Goal: Task Accomplishment & Management: Manage account settings

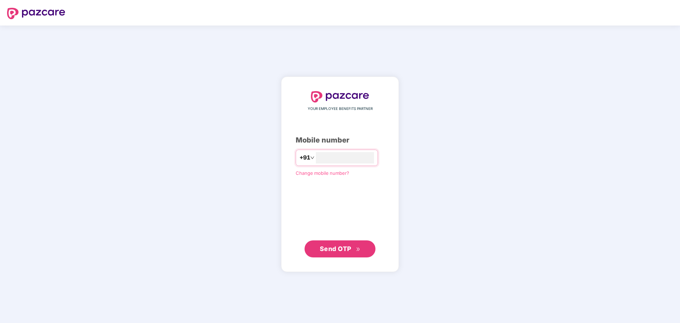
type input "**********"
click at [339, 245] on span "Send OTP" at bounding box center [340, 248] width 41 height 10
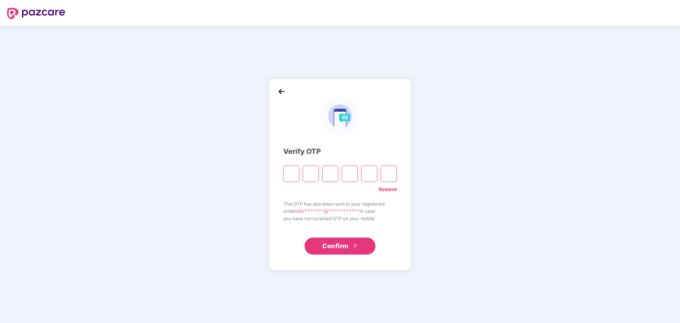
type input "*"
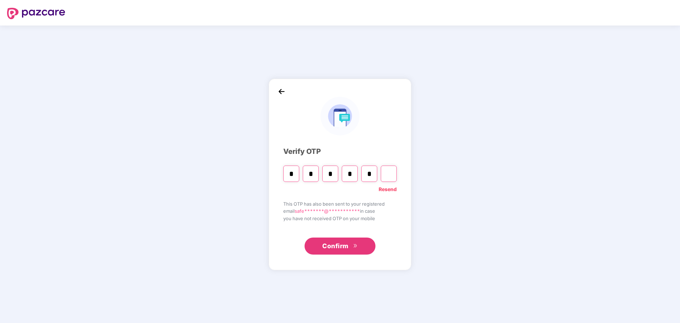
type input "*"
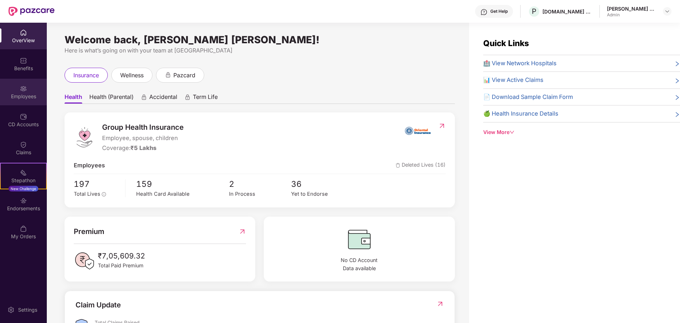
click at [19, 91] on div "Employees" at bounding box center [23, 92] width 47 height 27
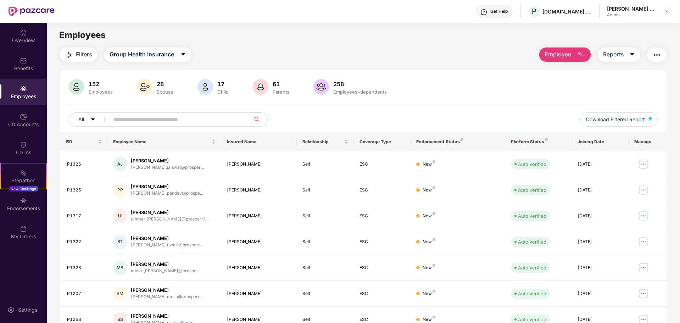
click at [146, 119] on input "text" at bounding box center [176, 119] width 127 height 11
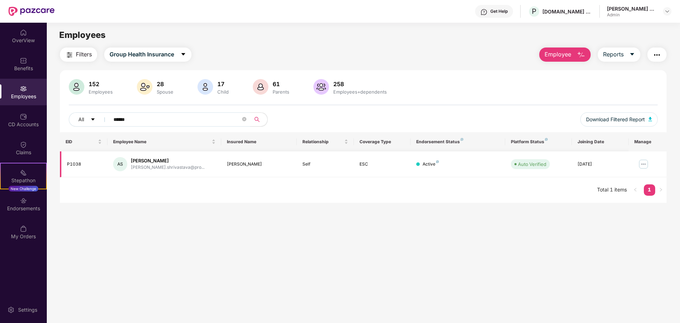
type input "******"
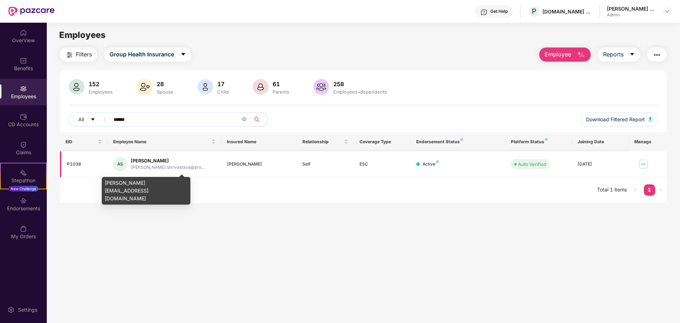
click at [167, 165] on div "[PERSON_NAME].shrivastava@pro..." at bounding box center [168, 167] width 74 height 7
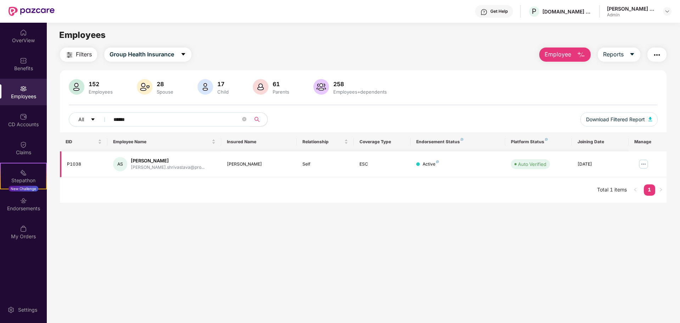
click at [635, 163] on td at bounding box center [647, 164] width 38 height 26
click at [639, 163] on img at bounding box center [643, 163] width 11 height 11
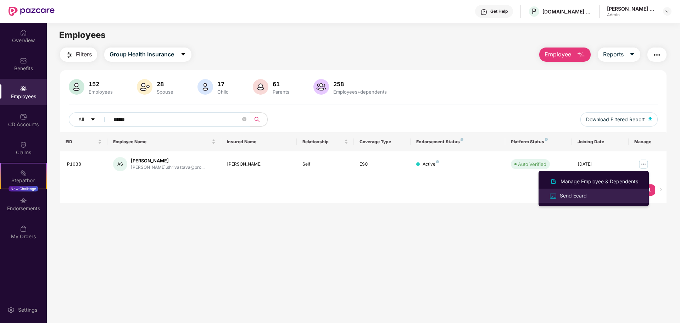
click at [572, 200] on li "Send Ecard" at bounding box center [593, 196] width 110 height 14
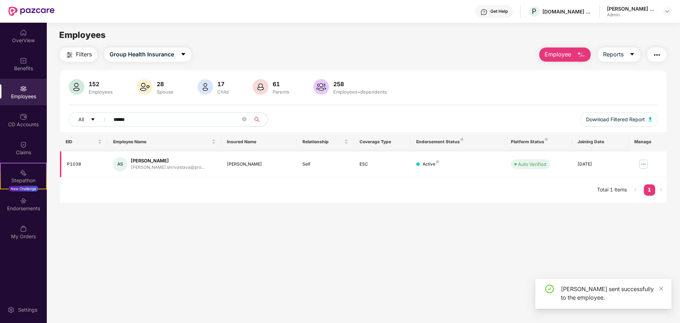
click at [643, 163] on img at bounding box center [643, 163] width 11 height 11
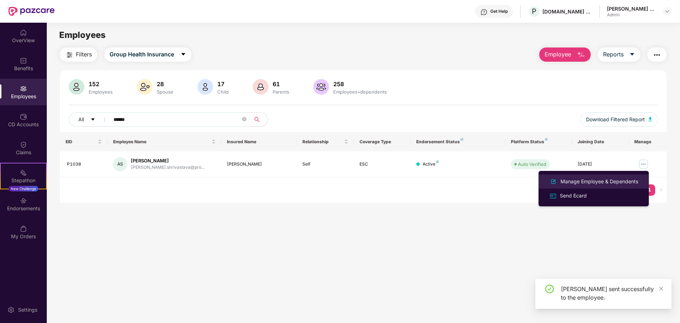
click at [600, 183] on div "Manage Employee & Dependents" at bounding box center [599, 182] width 80 height 8
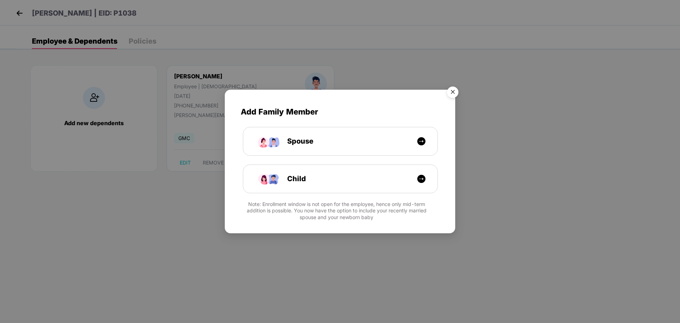
click at [455, 93] on img "Close" at bounding box center [453, 93] width 20 height 20
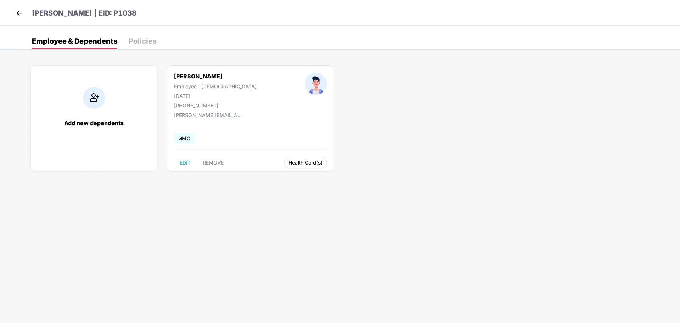
click at [288, 162] on span "Health Card(s)" at bounding box center [305, 163] width 34 height 4
click at [295, 178] on span "Health Insurance(ESC)" at bounding box center [295, 177] width 62 height 8
